Goal: Book appointment/travel/reservation

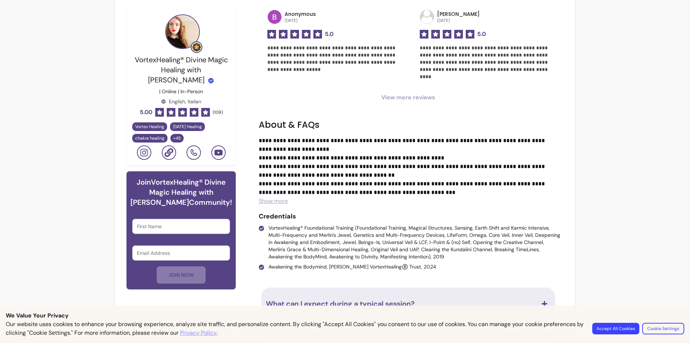
scroll to position [503, 0]
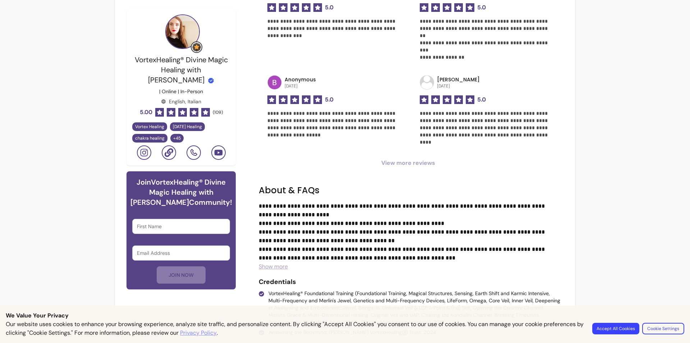
drag, startPoint x: 367, startPoint y: 159, endPoint x: 356, endPoint y: 128, distance: 33.3
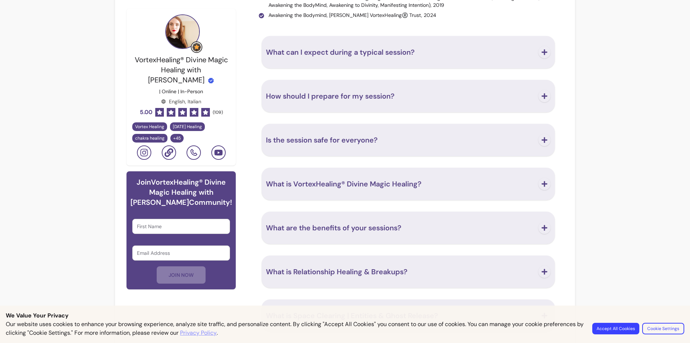
scroll to position [722, 0]
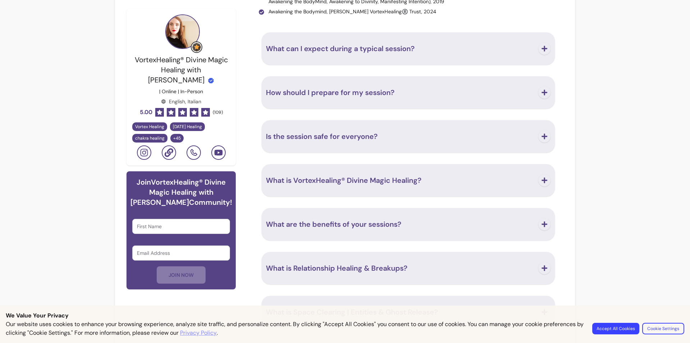
click at [374, 138] on span "Is the session safe for everyone?" at bounding box center [322, 136] width 112 height 9
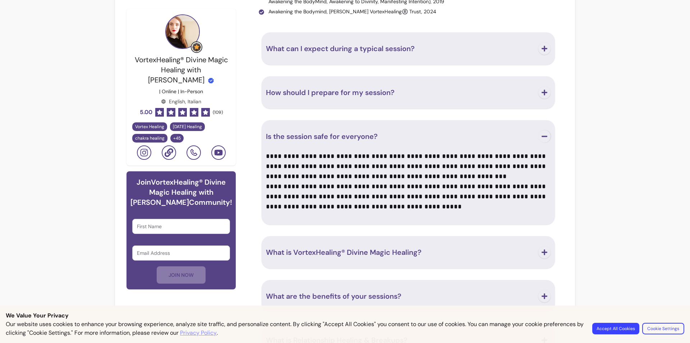
click at [365, 94] on span "How should I prepare for my session?" at bounding box center [330, 92] width 129 height 9
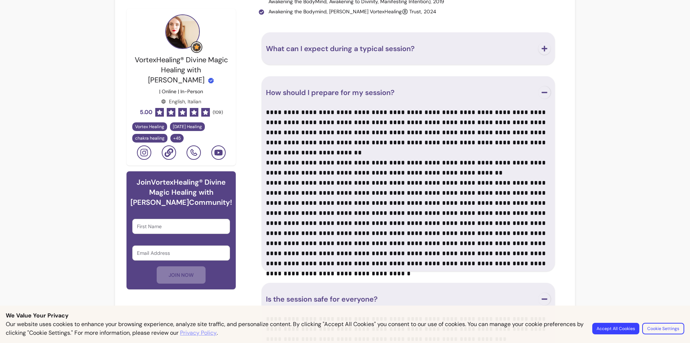
click at [361, 54] on button "What can I expect during a typical session?" at bounding box center [408, 49] width 285 height 24
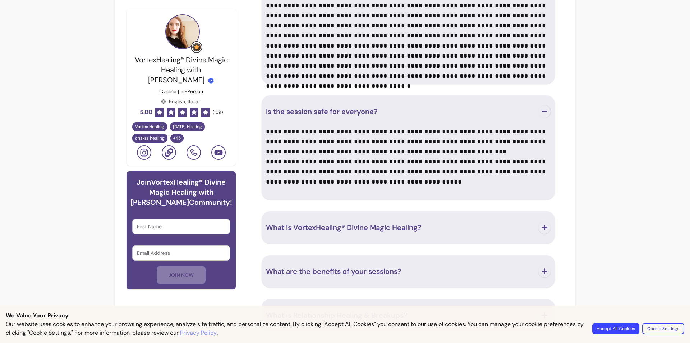
scroll to position [1221, 0]
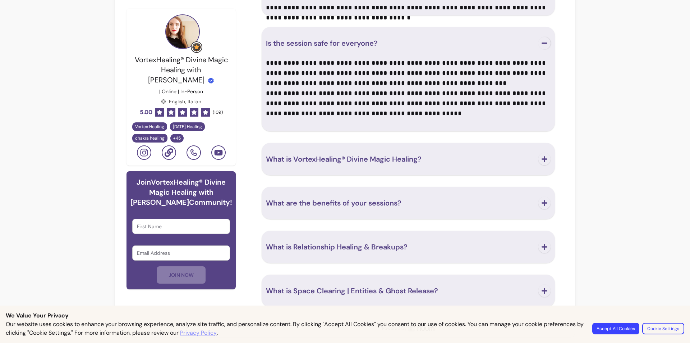
click at [357, 203] on span "What are the benefits of your sessions?" at bounding box center [334, 202] width 136 height 9
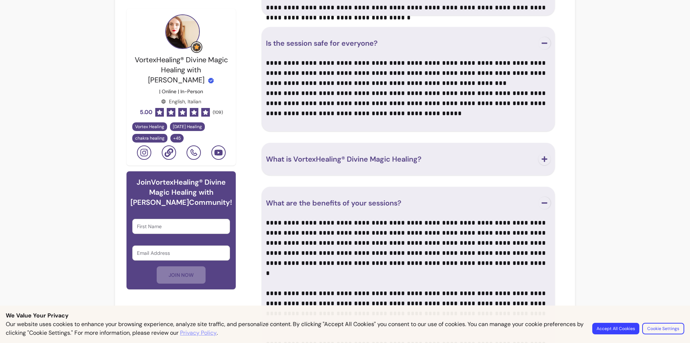
click at [355, 160] on span "What is VortexHealing® Divine Magic Healing?" at bounding box center [344, 158] width 156 height 9
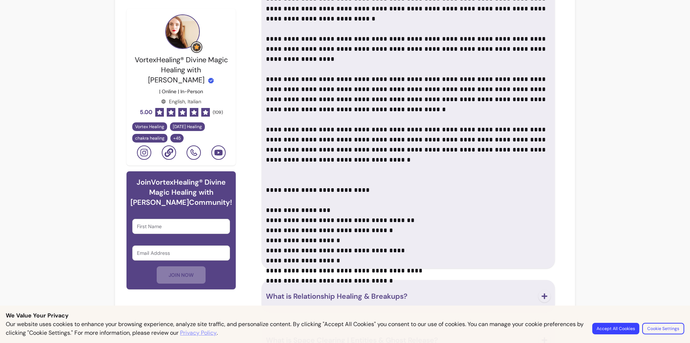
scroll to position [2065, 0]
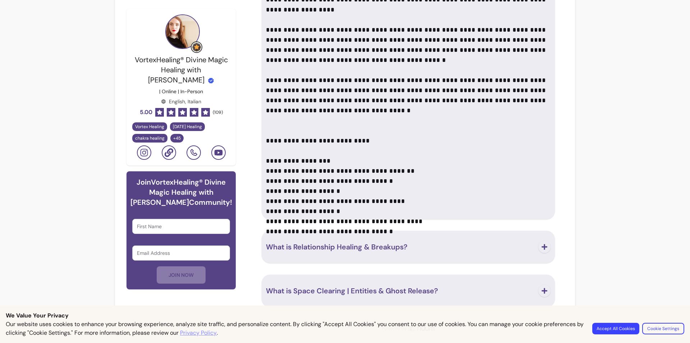
click at [348, 292] on span "What is Space Clearing | Entities & Ghost Release?" at bounding box center [352, 290] width 172 height 9
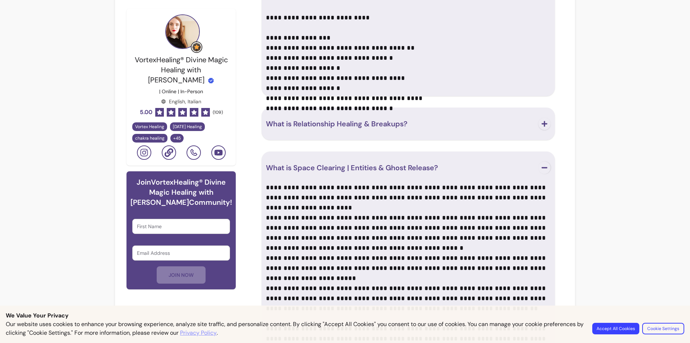
scroll to position [2132, 0]
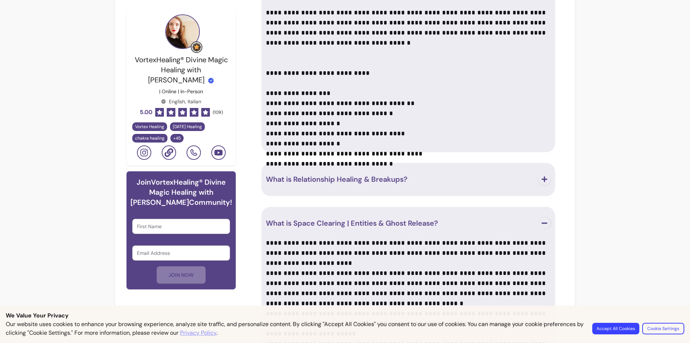
click at [339, 174] on span "What is Relationship Healing & Breakups?" at bounding box center [337, 178] width 142 height 9
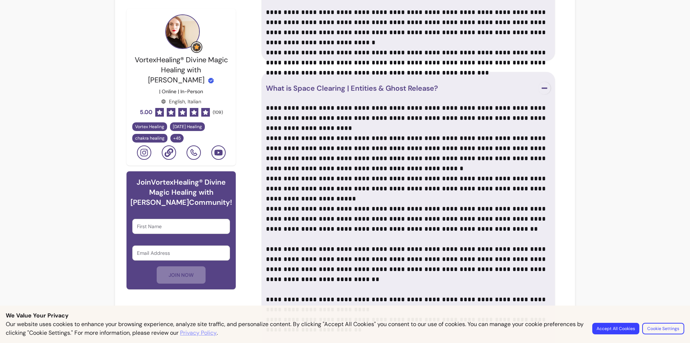
scroll to position [2510, 0]
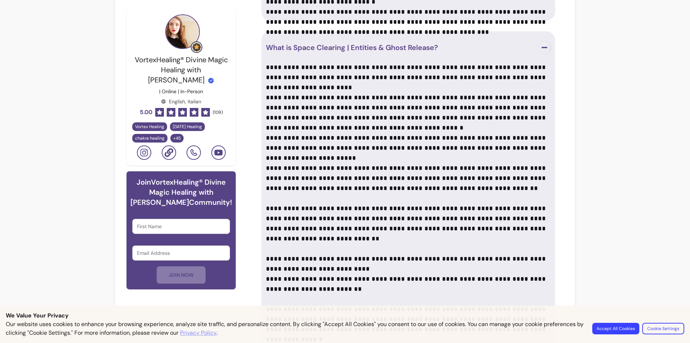
drag, startPoint x: 598, startPoint y: 231, endPoint x: 593, endPoint y: 210, distance: 21.7
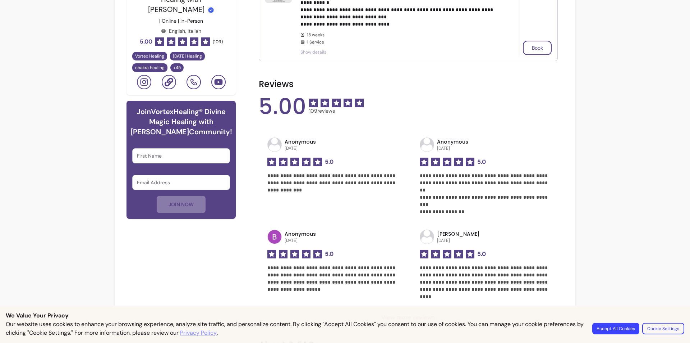
scroll to position [0, 0]
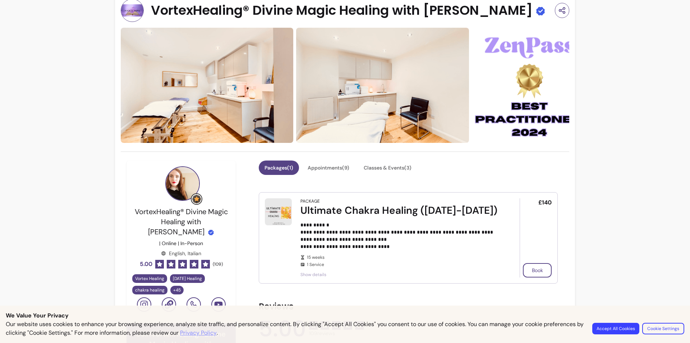
drag, startPoint x: 593, startPoint y: 235, endPoint x: 586, endPoint y: 164, distance: 71.9
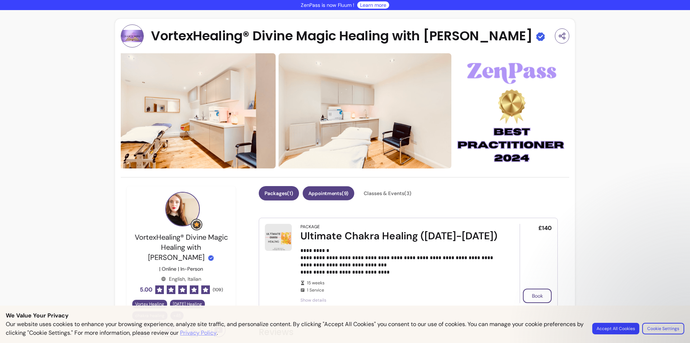
click at [345, 192] on button "Appointments ( 9 )" at bounding box center [329, 193] width 52 height 14
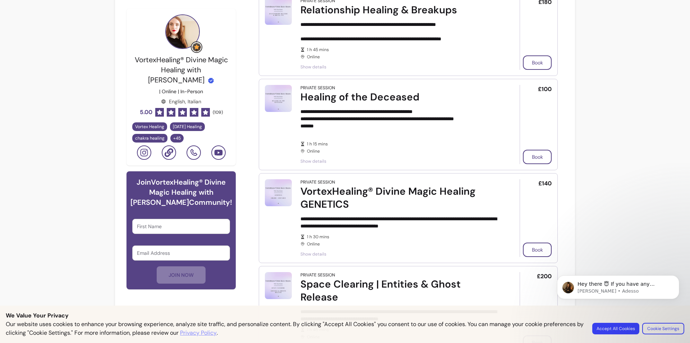
scroll to position [395, 0]
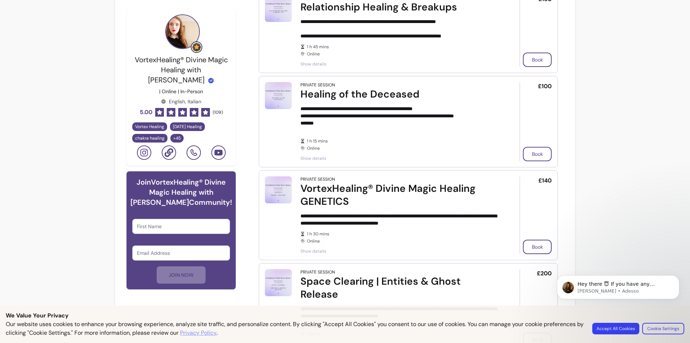
click at [284, 192] on img at bounding box center [278, 189] width 27 height 27
click at [282, 192] on img at bounding box center [278, 189] width 27 height 27
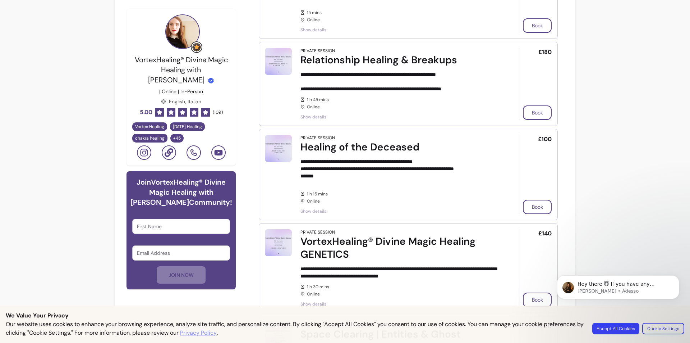
scroll to position [0, 0]
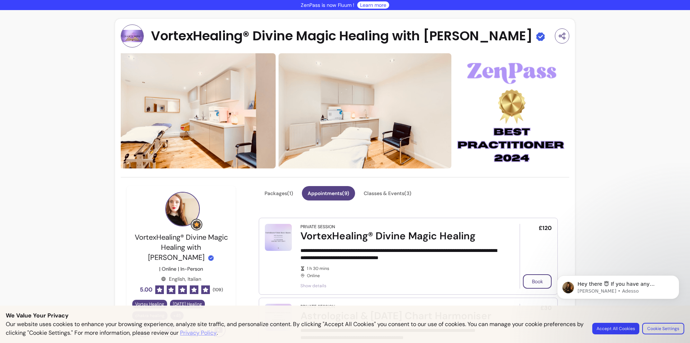
drag, startPoint x: 372, startPoint y: 199, endPoint x: 308, endPoint y: 15, distance: 194.7
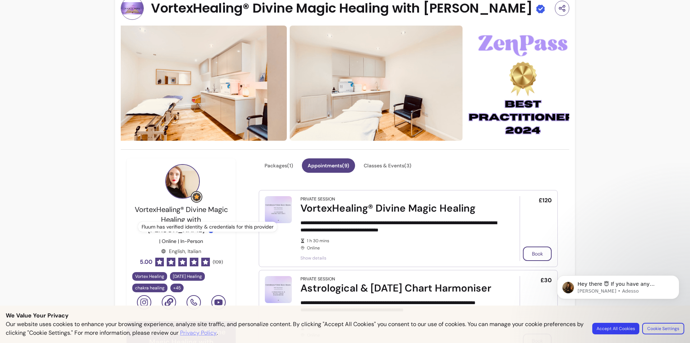
scroll to position [36, 0]
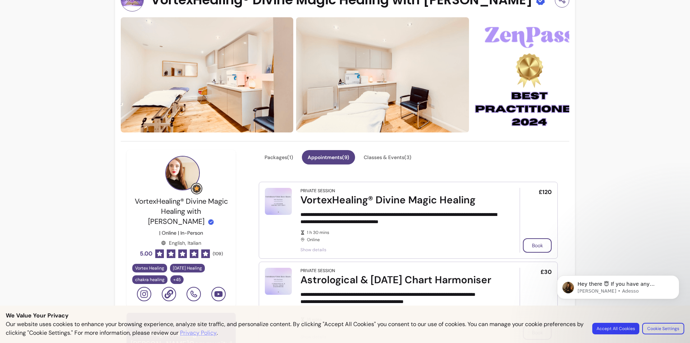
click at [175, 175] on img at bounding box center [182, 173] width 35 height 35
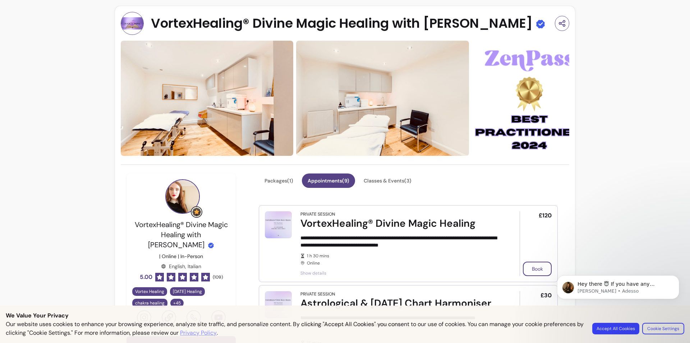
scroll to position [0, 0]
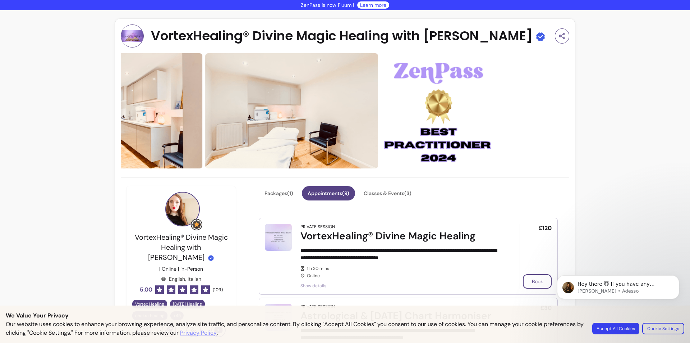
drag, startPoint x: 393, startPoint y: 150, endPoint x: 170, endPoint y: 148, distance: 222.5
click at [206, 148] on img at bounding box center [292, 110] width 173 height 115
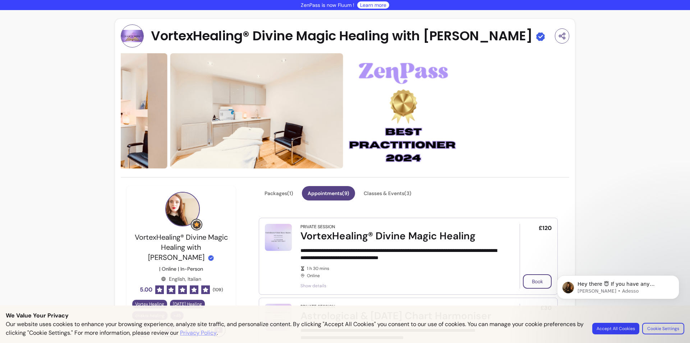
drag, startPoint x: 499, startPoint y: 120, endPoint x: 294, endPoint y: 119, distance: 204.2
click at [294, 119] on div at bounding box center [219, 110] width 449 height 115
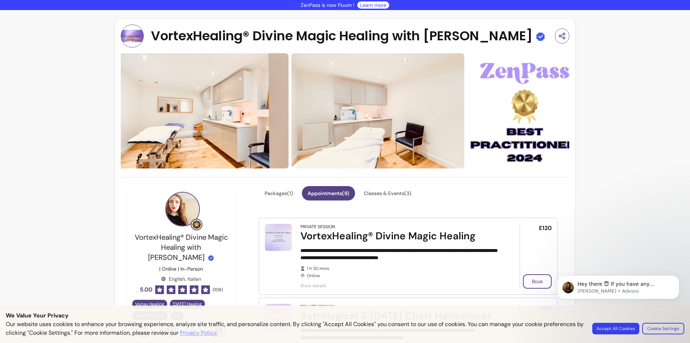
drag, startPoint x: 227, startPoint y: 116, endPoint x: 567, endPoint y: 119, distance: 339.7
click at [550, 118] on div at bounding box center [340, 110] width 449 height 115
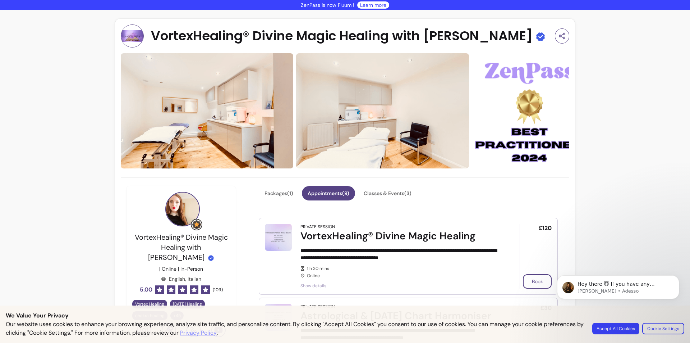
click at [506, 30] on div "VortexHealing® Divine Magic Healing with [PERSON_NAME]" at bounding box center [345, 35] width 449 height 23
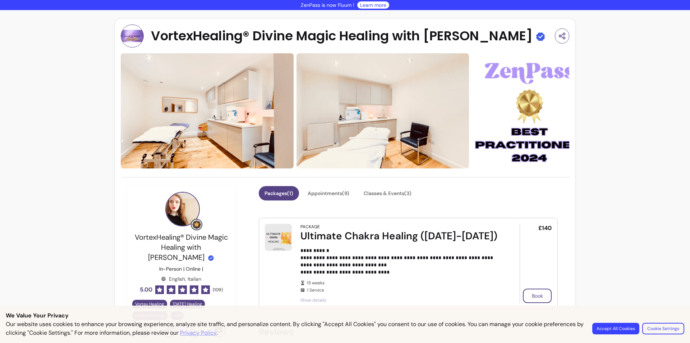
drag, startPoint x: 384, startPoint y: 160, endPoint x: 381, endPoint y: 73, distance: 87.0
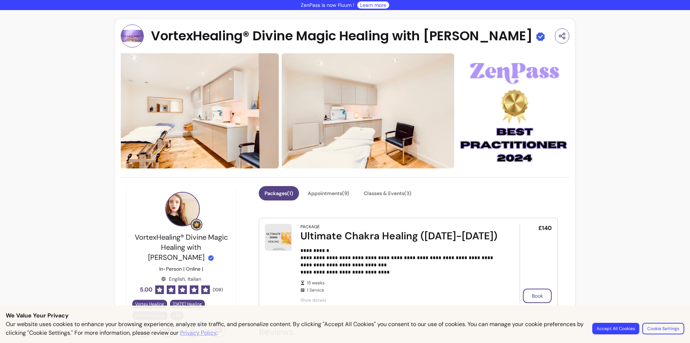
click at [179, 216] on img at bounding box center [182, 209] width 35 height 35
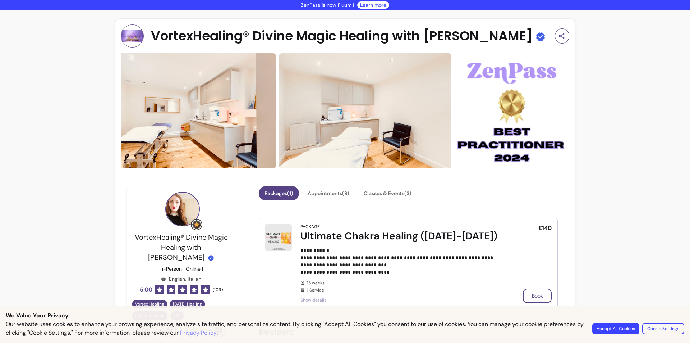
click at [196, 223] on img at bounding box center [196, 224] width 9 height 9
